Goal: Navigation & Orientation: Find specific page/section

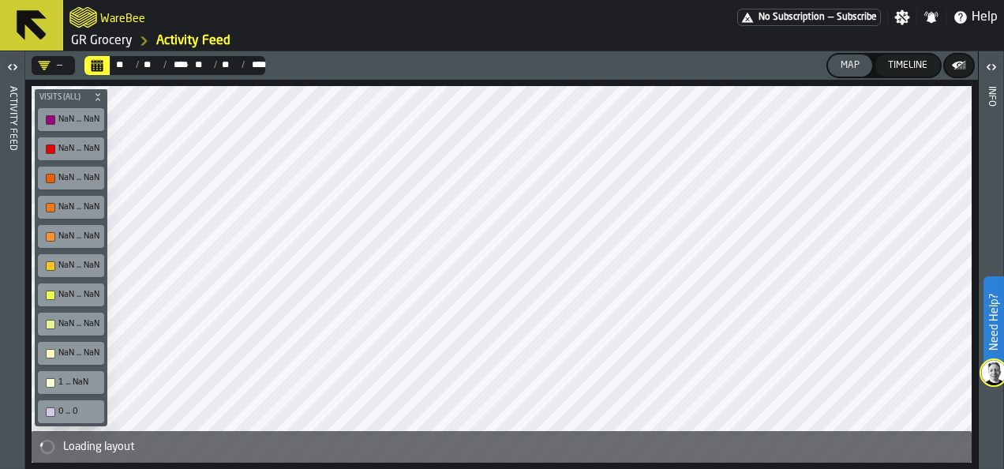
click at [13, 24] on icon at bounding box center [32, 25] width 38 height 38
click at [122, 39] on link "GR Grocery" at bounding box center [102, 41] width 62 height 19
